Goal: Information Seeking & Learning: Learn about a topic

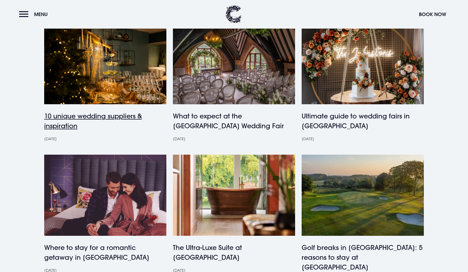
scroll to position [136, 0]
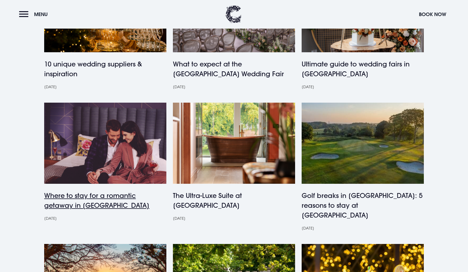
click at [74, 199] on h4 "Where to stay for a romantic getaway in Northern Ireland" at bounding box center [105, 201] width 122 height 20
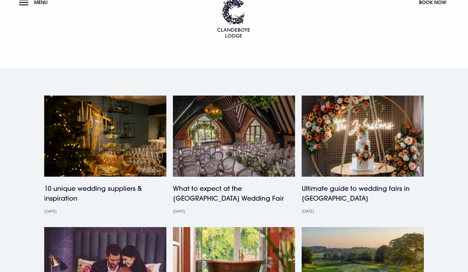
scroll to position [0, 0]
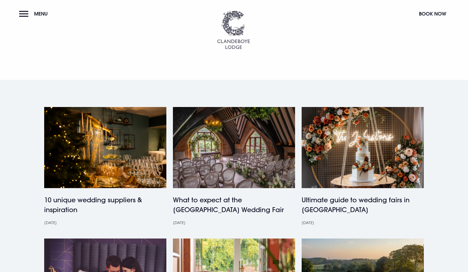
click at [232, 29] on img at bounding box center [233, 30] width 33 height 38
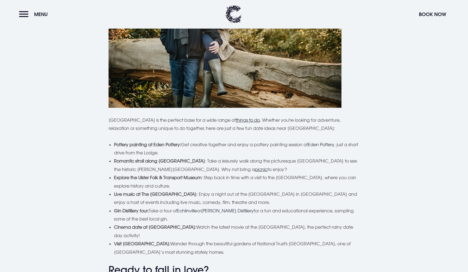
scroll to position [1642, 0]
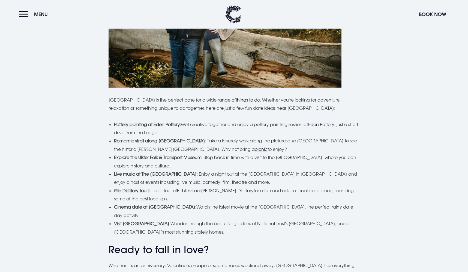
click at [154, 171] on strong "Live music at The Court House" at bounding box center [155, 173] width 83 height 5
click at [158, 171] on strong "Live music at The Court House" at bounding box center [155, 173] width 83 height 5
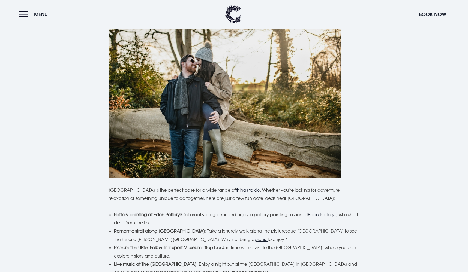
scroll to position [1524, 0]
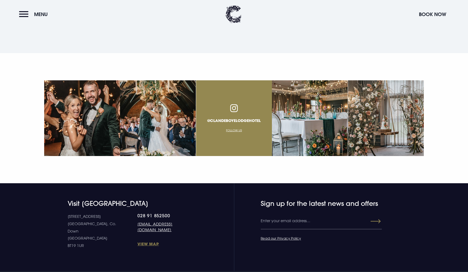
scroll to position [2061, 0]
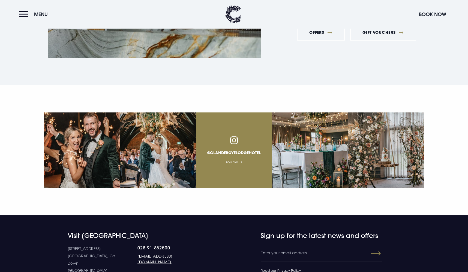
click at [165, 116] on img at bounding box center [158, 151] width 76 height 76
